Goal: Complete application form

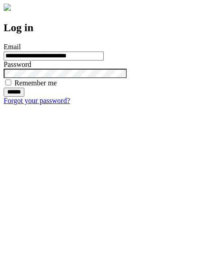
type input "**********"
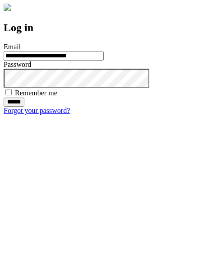
click at [24, 106] on input "******" at bounding box center [14, 101] width 21 height 9
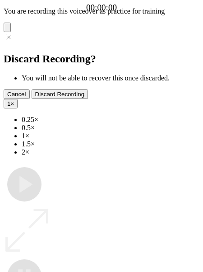
type input "**********"
